Goal: Check status: Check status

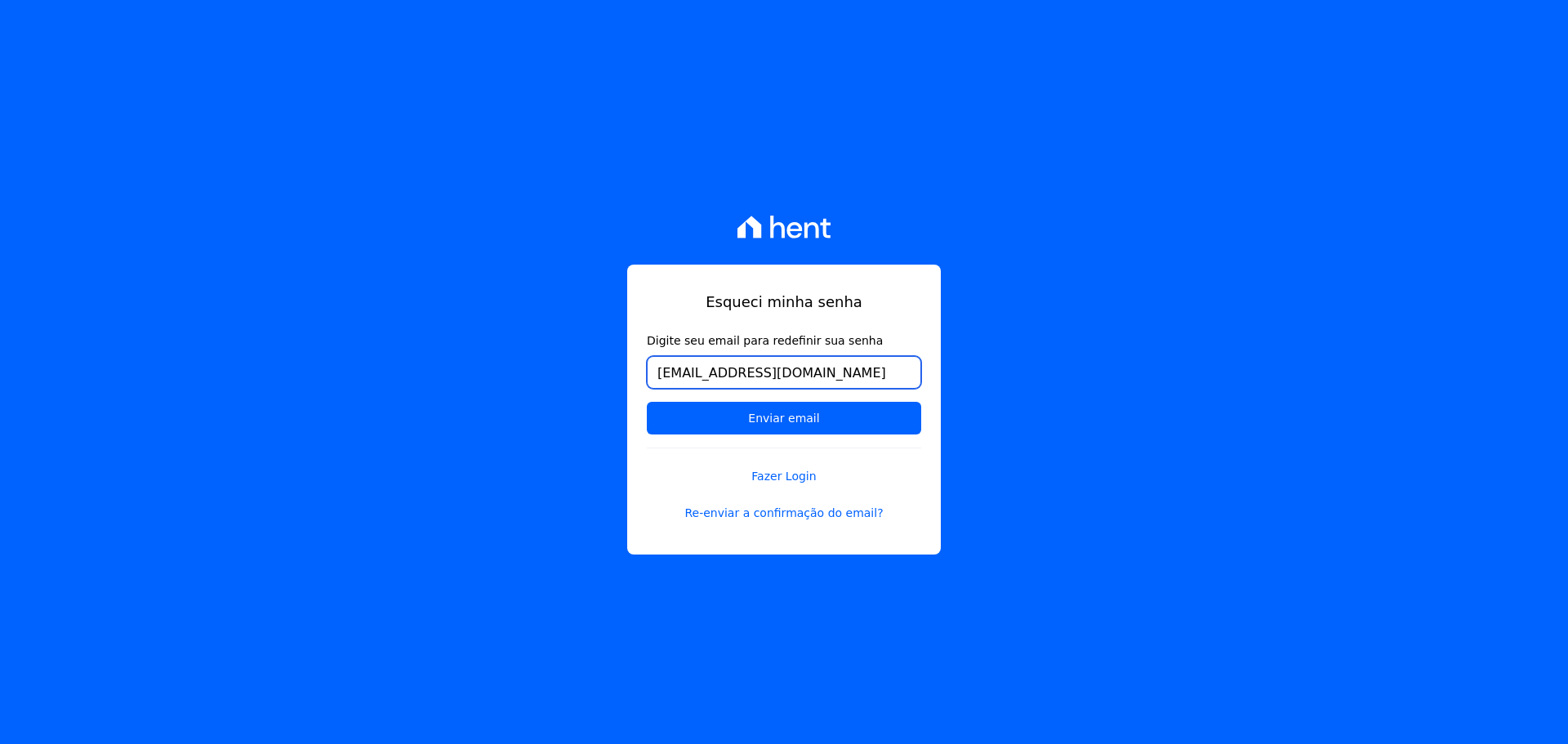
drag, startPoint x: 828, startPoint y: 359, endPoint x: 263, endPoint y: 293, distance: 568.8
click at [263, 293] on div "Esqueci minha senha Digite seu email para redefinir sua senha [EMAIL_ADDRESS][D…" at bounding box center [784, 372] width 1568 height 744
paste input "u.lopesmilan@gmail.com"
type input "u.lopesmilan@gmail.com"
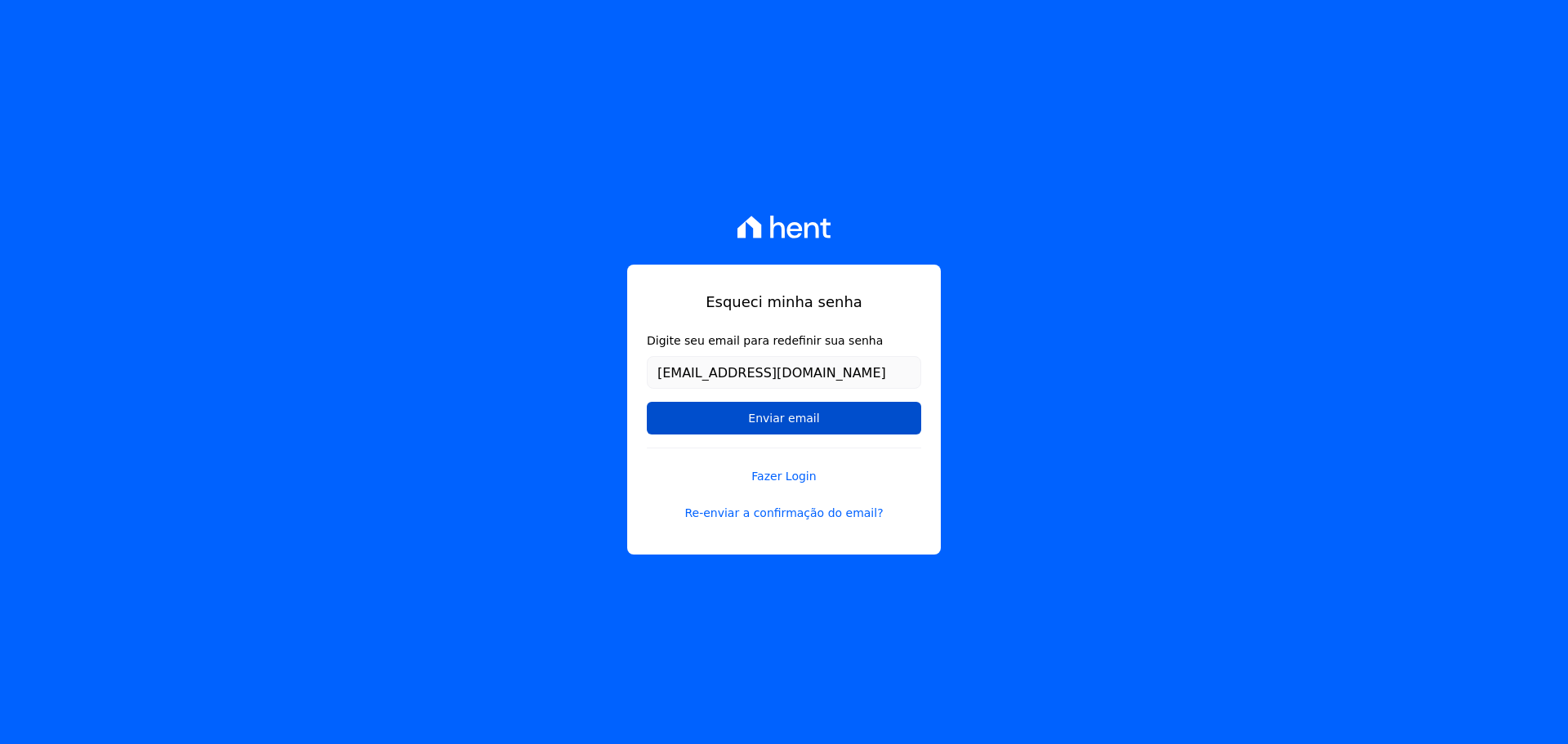
click at [686, 424] on input "Enviar email" at bounding box center [784, 418] width 274 height 33
click at [784, 415] on input "Enviar email" at bounding box center [784, 418] width 274 height 33
click at [781, 415] on input "Enviar email" at bounding box center [784, 418] width 274 height 33
click at [780, 415] on input "Enviar email" at bounding box center [784, 418] width 274 height 33
click at [779, 415] on input "Enviar email" at bounding box center [784, 418] width 274 height 33
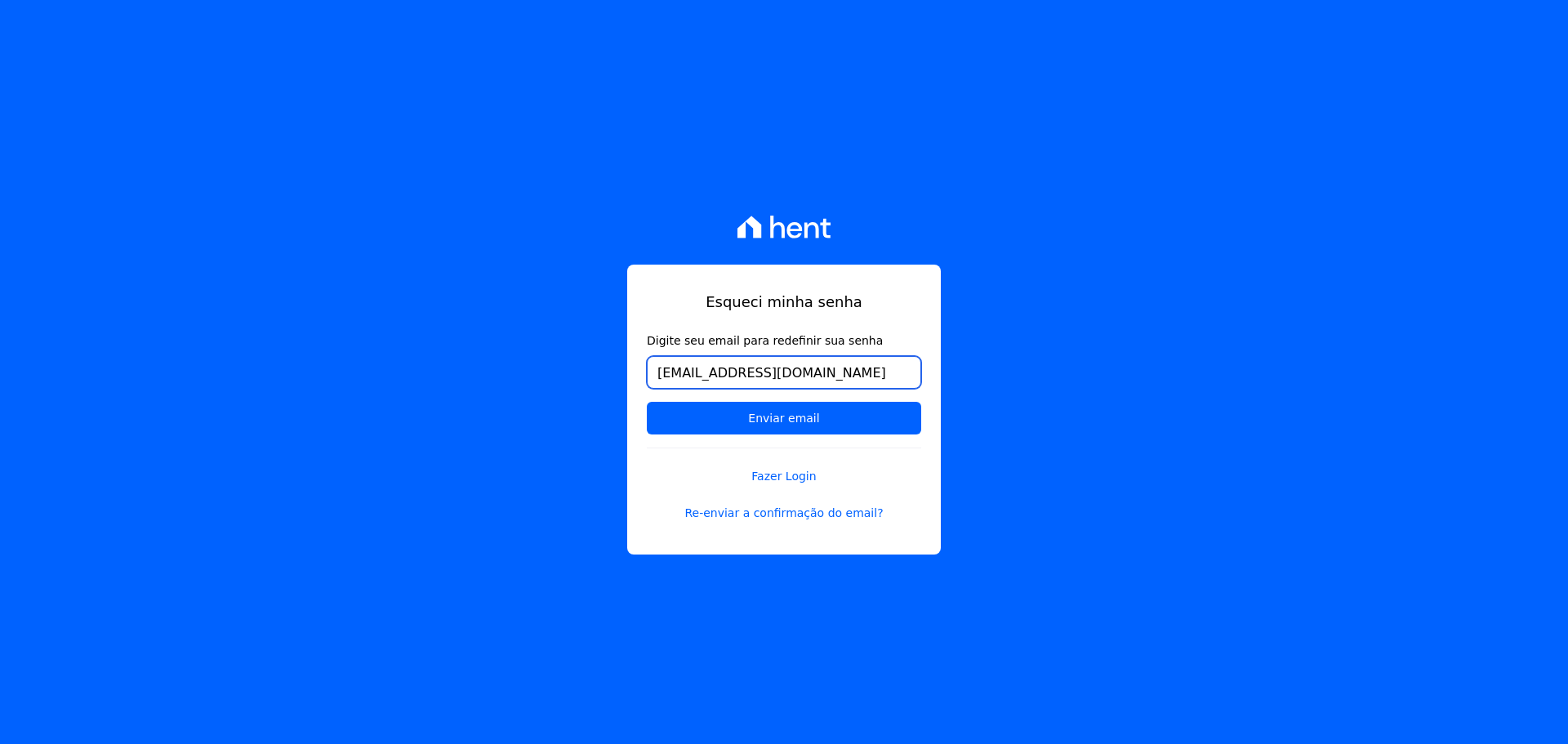
drag, startPoint x: 835, startPoint y: 367, endPoint x: 195, endPoint y: 308, distance: 642.7
click at [194, 311] on div "Esqueci minha senha Digite seu email para redefinir sua senha u.lopesmilan@gmai…" at bounding box center [784, 372] width 1568 height 744
type input "u.lopesmilan@gmail.com"
click at [1117, 289] on div "Esqueci minha senha Digite seu email para redefinir sua senha u.lopesmilan@gmai…" at bounding box center [784, 372] width 1568 height 744
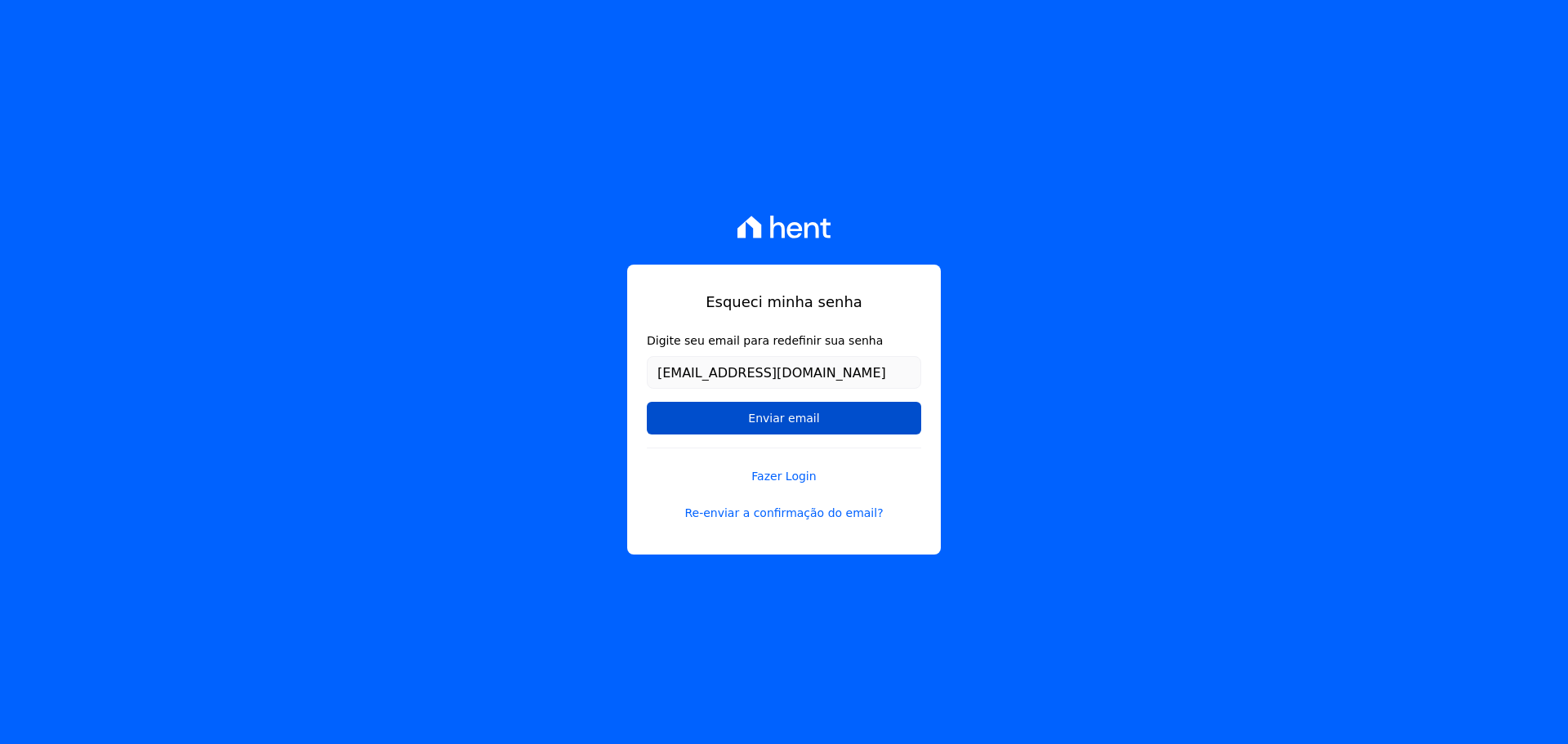
click at [816, 421] on input "Enviar email" at bounding box center [784, 418] width 274 height 33
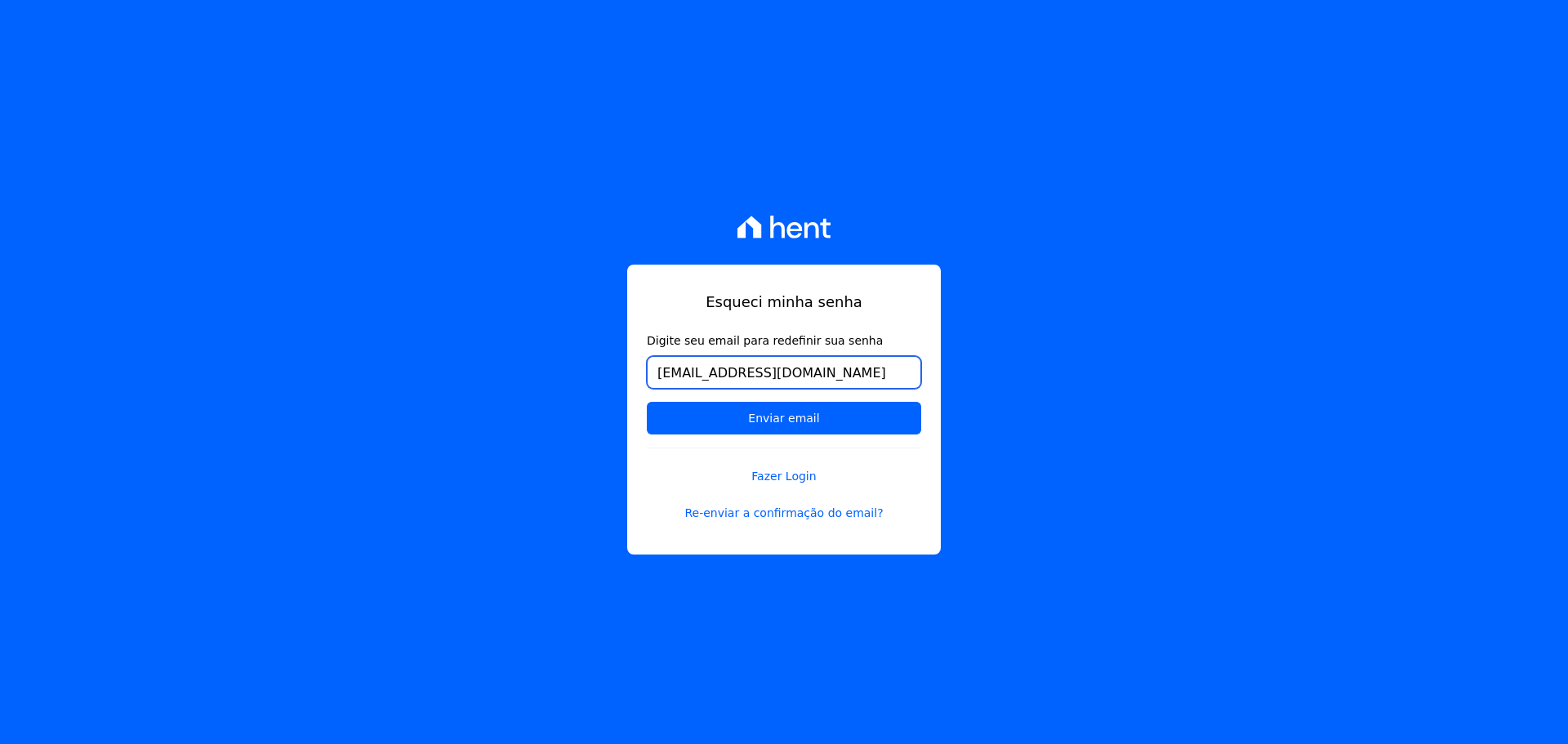
drag, startPoint x: 836, startPoint y: 364, endPoint x: 366, endPoint y: 349, distance: 470.2
click at [373, 352] on div "Esqueci minha senha Digite seu email para redefinir sua senha u.lopesmilan@gmai…" at bounding box center [784, 372] width 1568 height 744
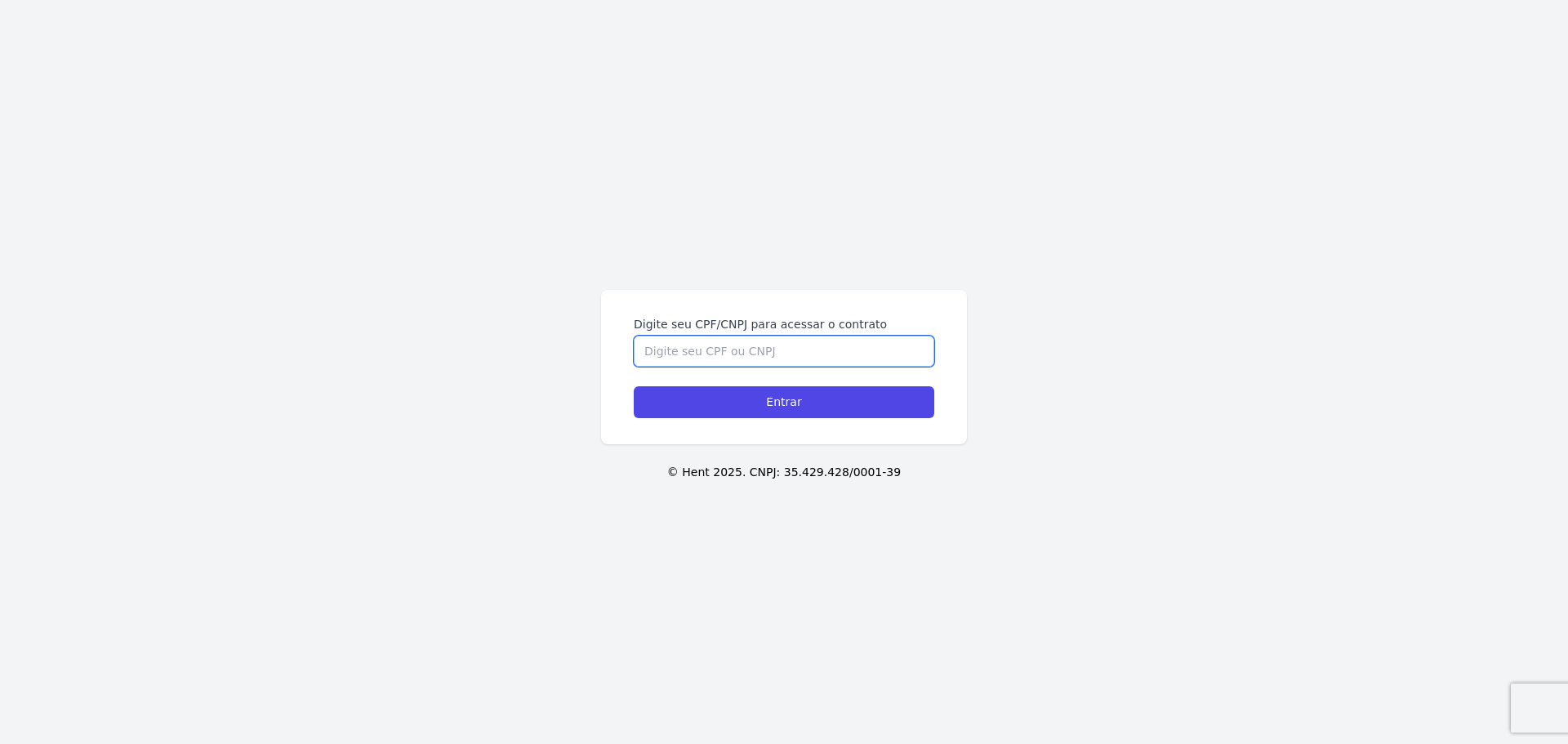
click at [763, 358] on input "Digite seu CPF/CNPJ para acessar o contrato" at bounding box center [784, 350] width 300 height 31
type input "41515606880"
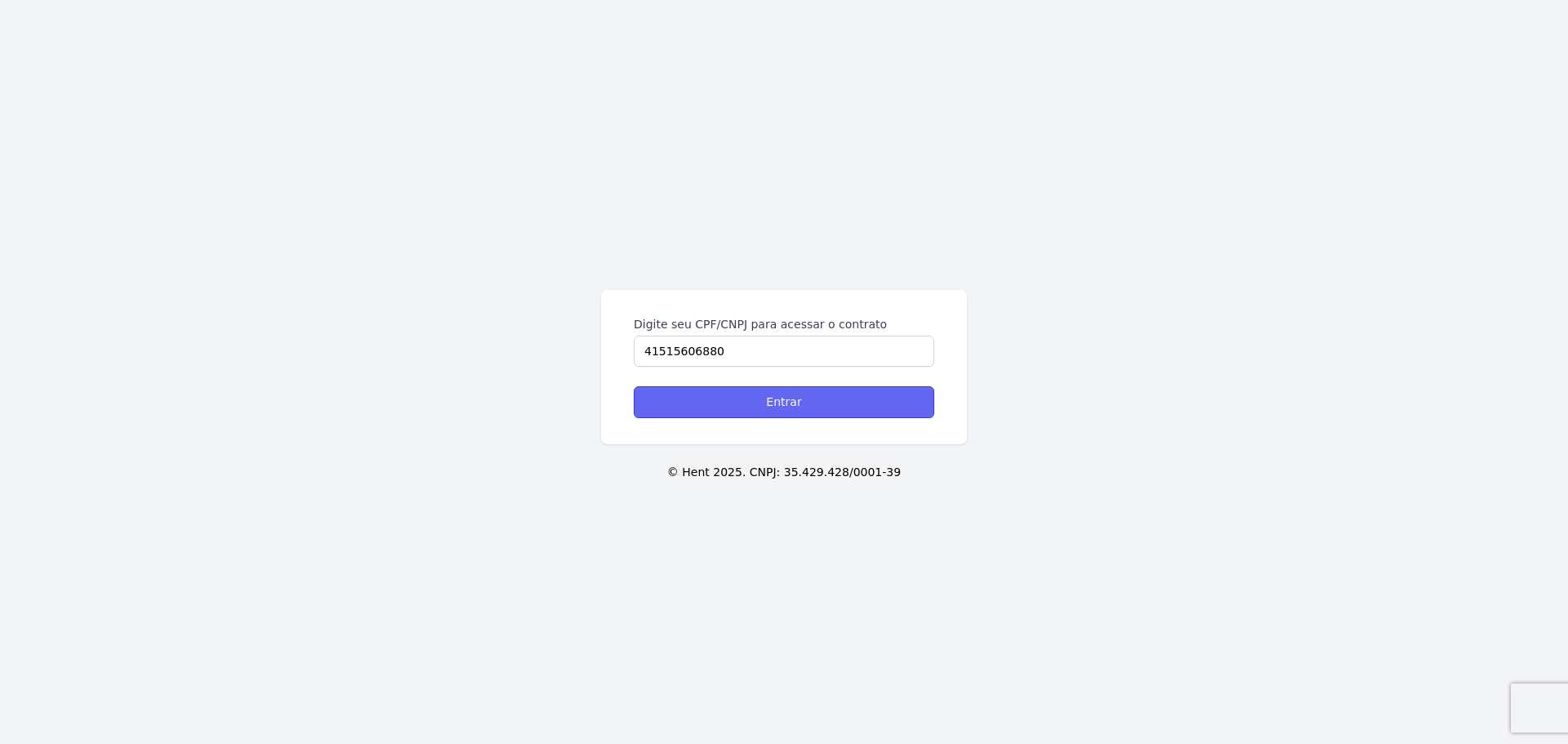
click at [772, 414] on input "Entrar" at bounding box center [784, 402] width 300 height 32
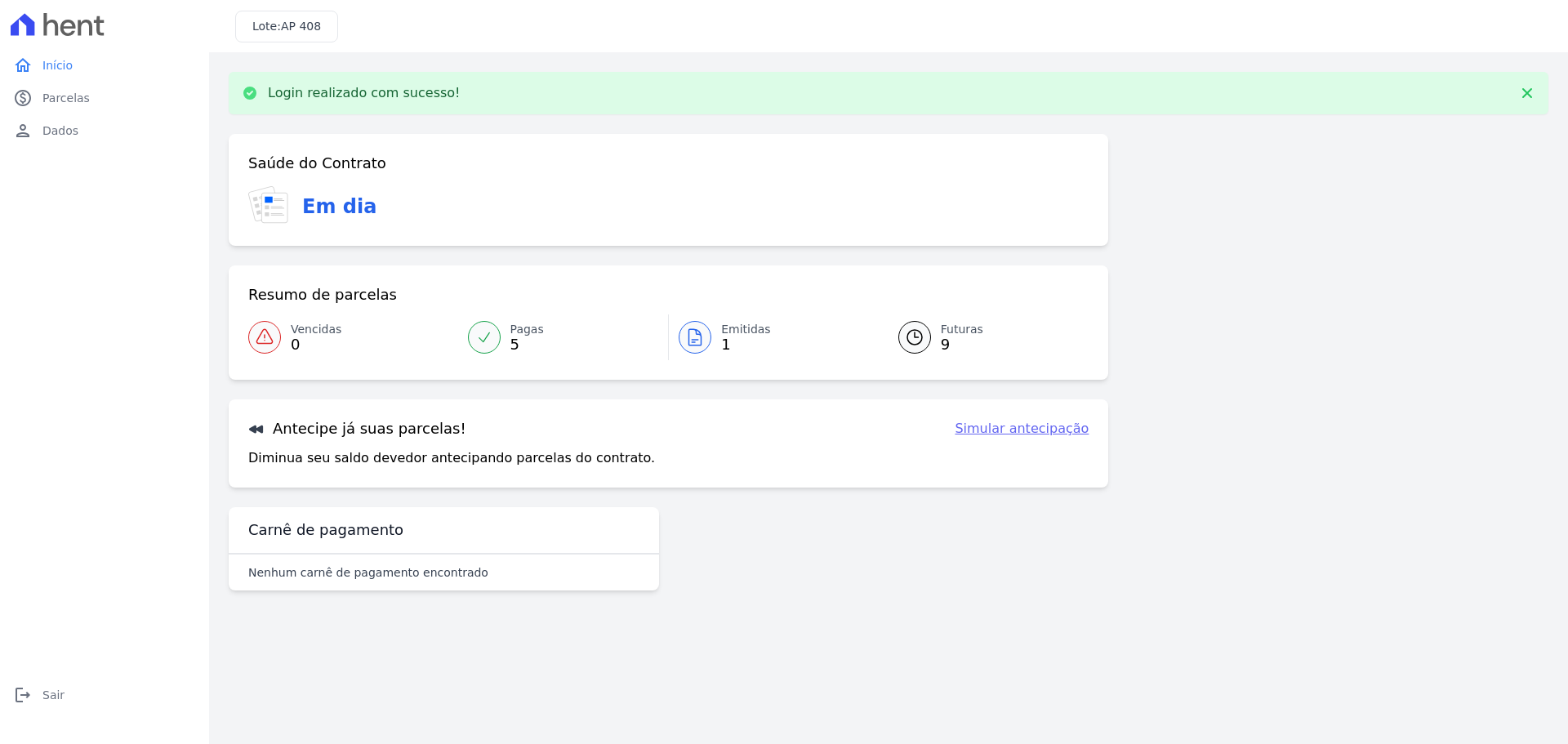
click at [923, 340] on icon at bounding box center [914, 337] width 19 height 19
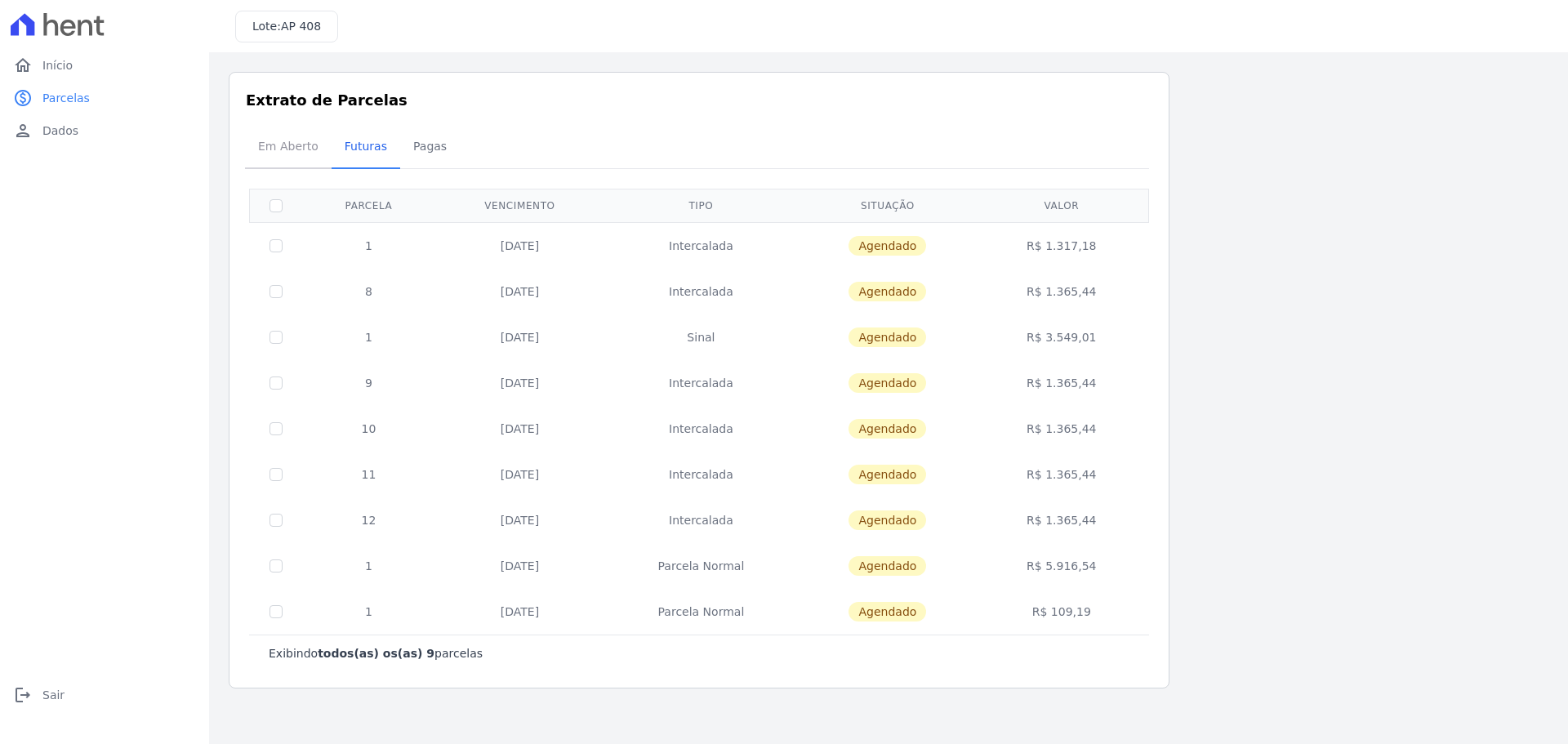
click at [263, 144] on span "Em Aberto" at bounding box center [289, 145] width 80 height 33
click at [301, 150] on span "Em Aberto" at bounding box center [289, 145] width 80 height 33
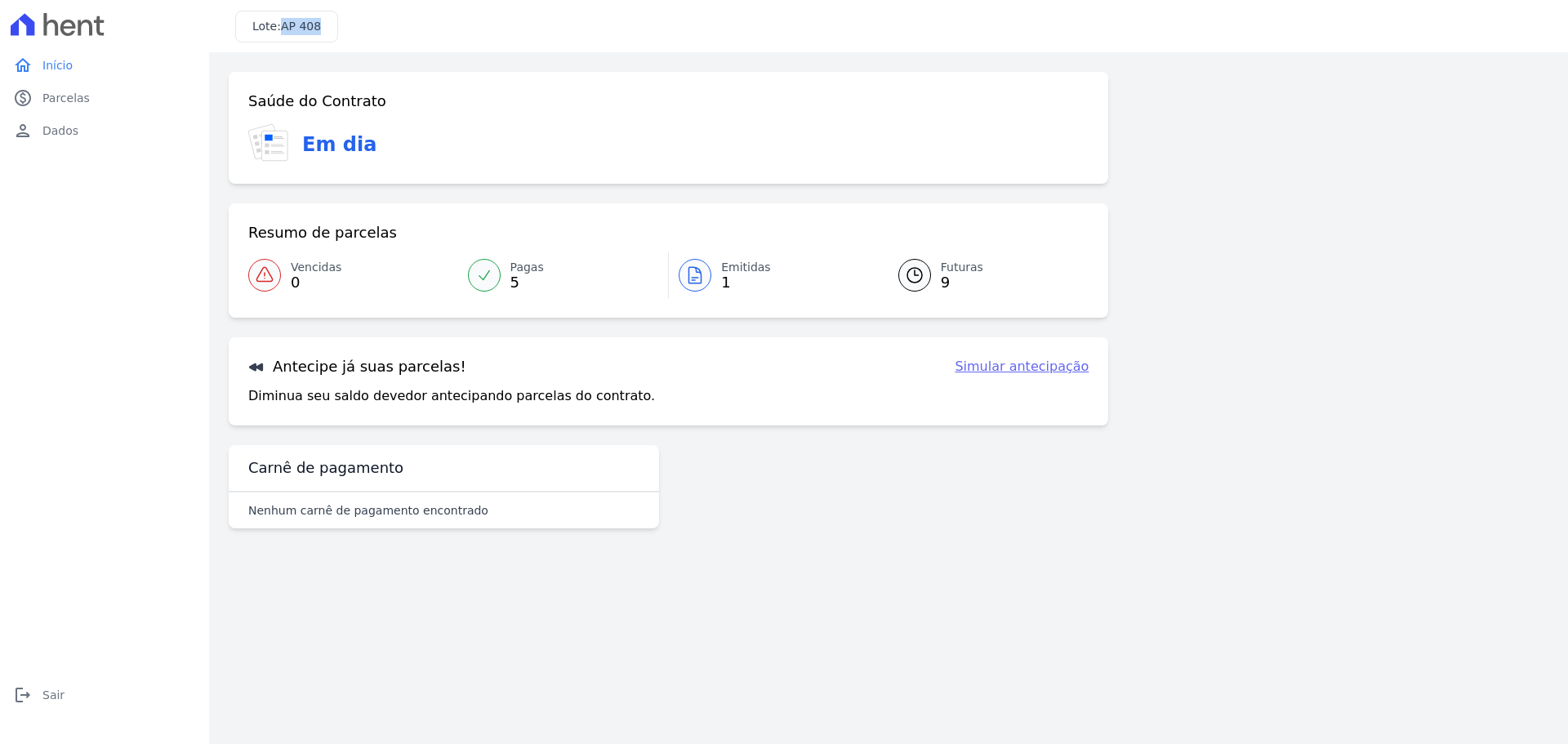
drag, startPoint x: 324, startPoint y: 23, endPoint x: 282, endPoint y: 23, distance: 42.0
click at [282, 23] on div "Lote: AP 408" at bounding box center [286, 27] width 103 height 32
copy span "AP 408"
